Goal: Task Accomplishment & Management: Complete application form

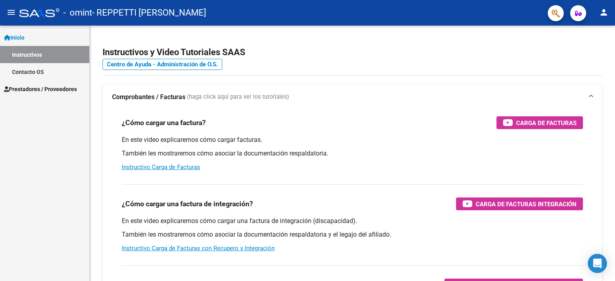
click at [37, 56] on link "Instructivos" at bounding box center [44, 54] width 89 height 17
click at [27, 88] on span "Prestadores / Proveedores" at bounding box center [40, 89] width 73 height 9
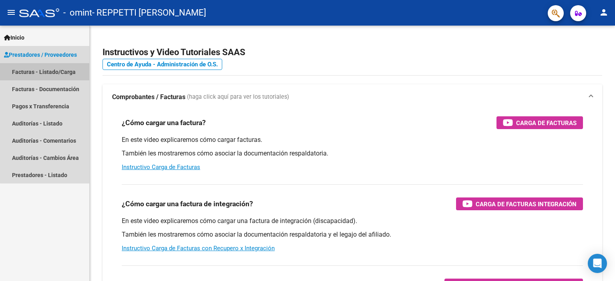
click at [54, 72] on link "Facturas - Listado/Carga" at bounding box center [44, 71] width 89 height 17
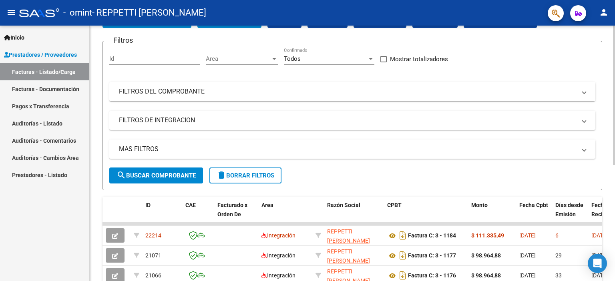
scroll to position [160, 0]
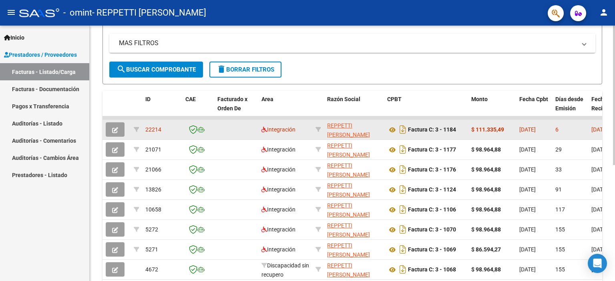
click at [114, 129] on icon "button" at bounding box center [115, 130] width 6 height 6
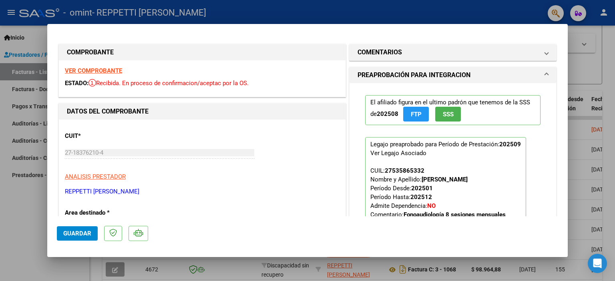
type input "$ 0,00"
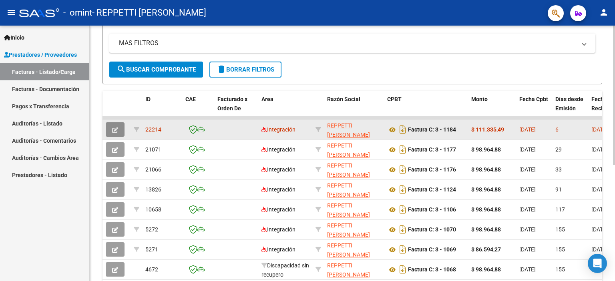
click at [115, 130] on icon "button" at bounding box center [115, 130] width 6 height 6
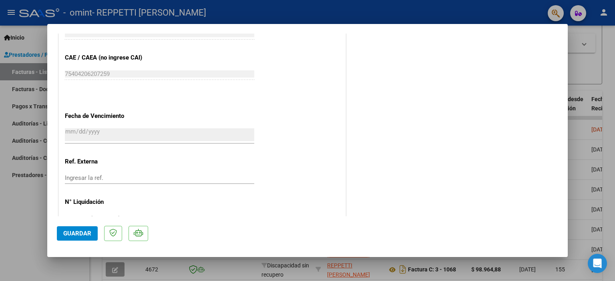
scroll to position [503, 0]
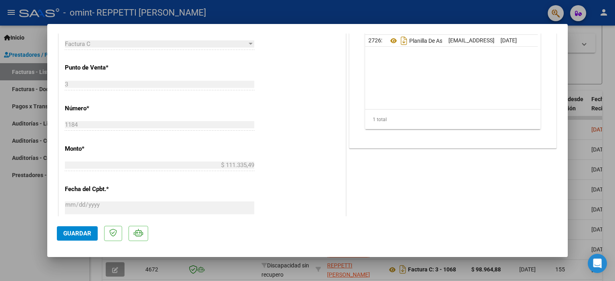
type input "$ 0,00"
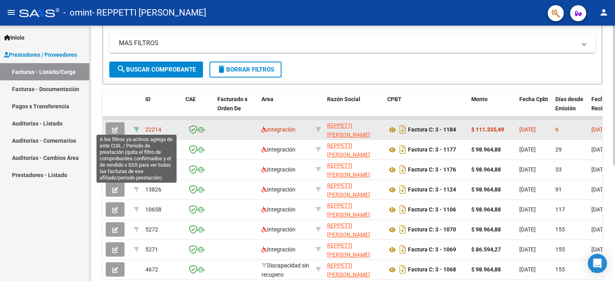
click at [136, 128] on icon at bounding box center [137, 130] width 6 height 6
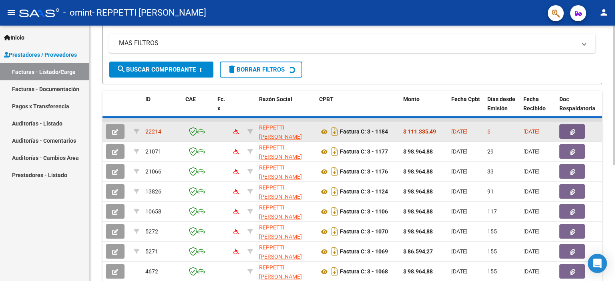
type input "202509"
type input "27535865332"
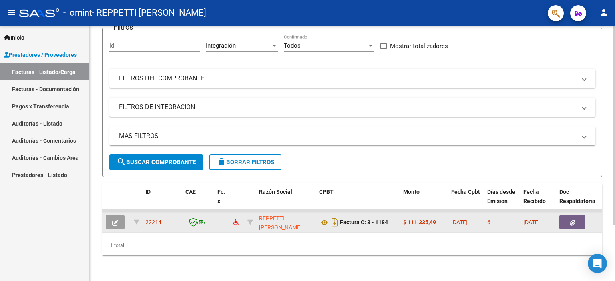
scroll to position [72, 0]
click at [115, 220] on icon "button" at bounding box center [115, 223] width 6 height 6
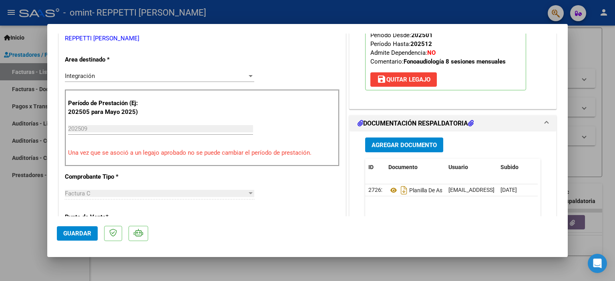
scroll to position [200, 0]
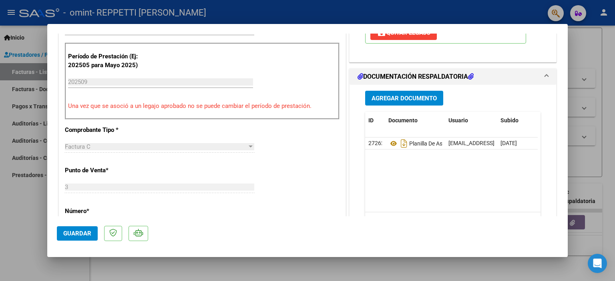
type input "$ 0,00"
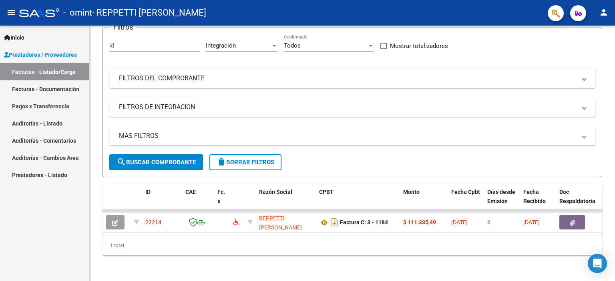
click at [58, 86] on link "Facturas - Documentación" at bounding box center [44, 88] width 89 height 17
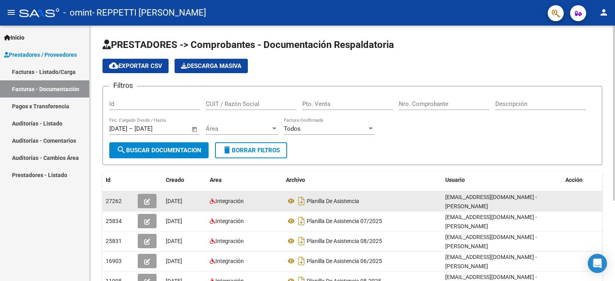
click at [149, 201] on icon "button" at bounding box center [147, 202] width 6 height 6
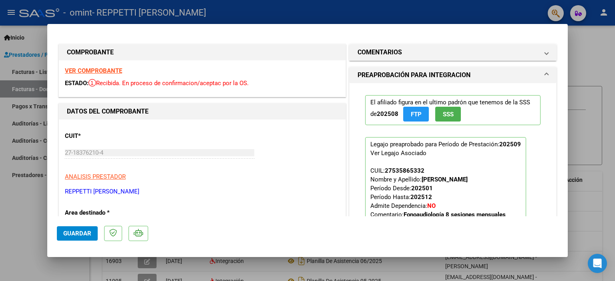
type input "$ 0,00"
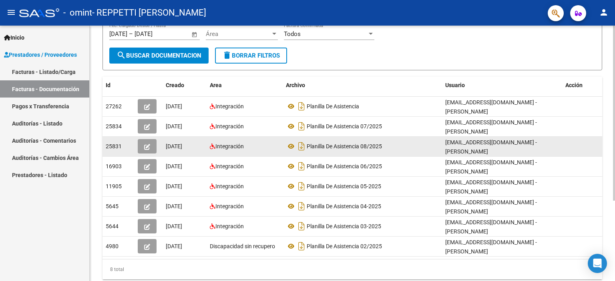
scroll to position [117, 0]
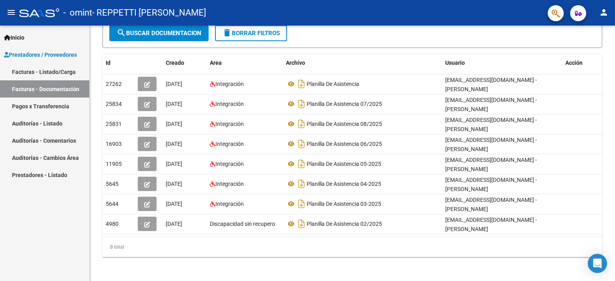
click at [604, 16] on mat-icon "person" at bounding box center [604, 13] width 10 height 10
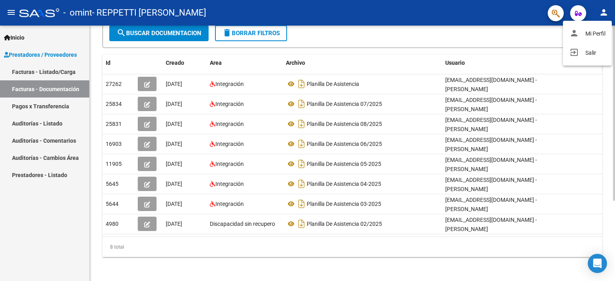
click at [590, 54] on button "exit_to_app Salir" at bounding box center [587, 52] width 49 height 19
